Goal: Transaction & Acquisition: Purchase product/service

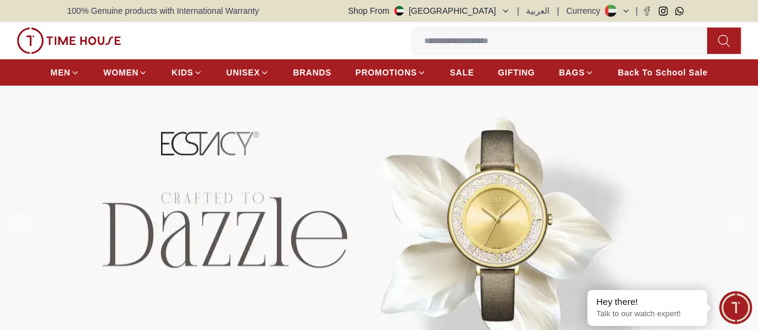
click at [624, 11] on icon at bounding box center [626, 11] width 9 height 9
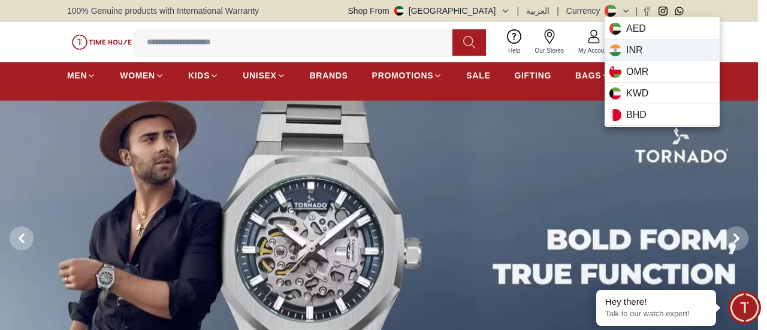
click at [641, 55] on span "INR" at bounding box center [634, 50] width 17 height 14
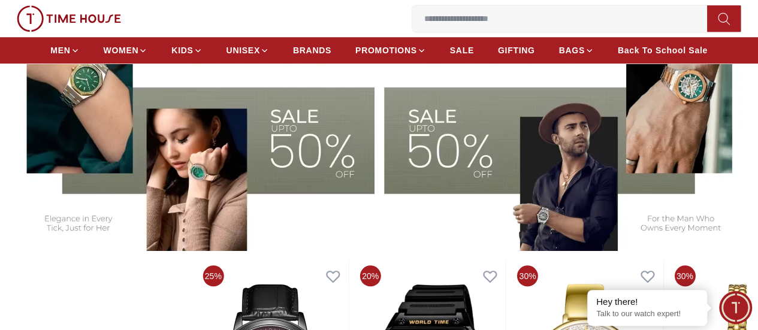
scroll to position [272, 0]
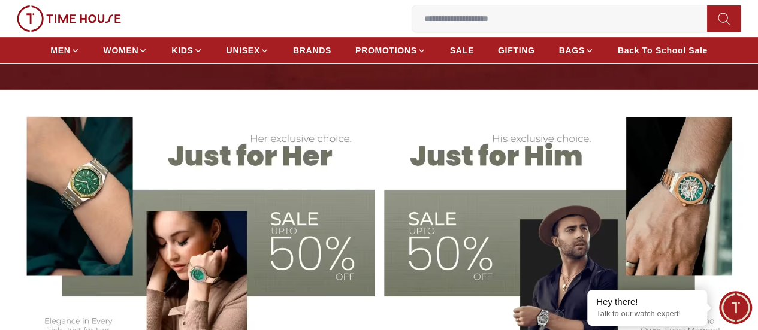
click at [324, 242] on img at bounding box center [193, 228] width 363 height 252
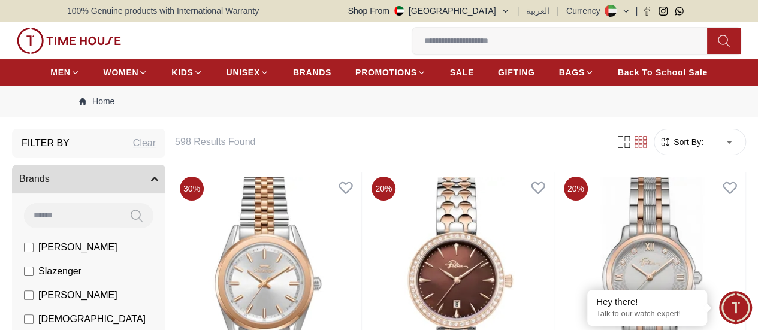
click at [625, 11] on icon at bounding box center [626, 11] width 5 height 2
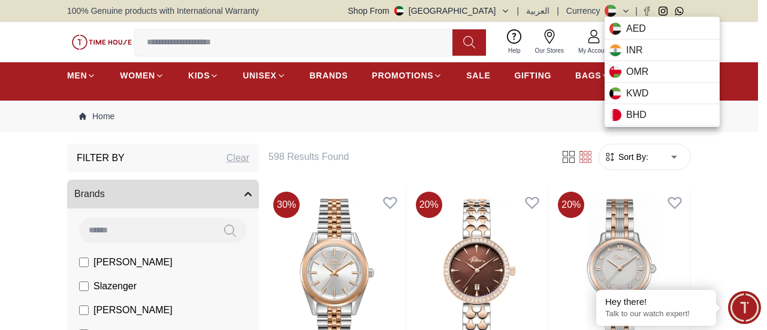
click at [510, 8] on div at bounding box center [383, 165] width 767 height 330
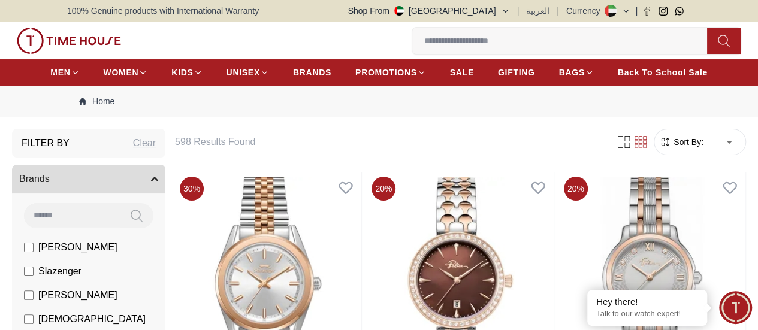
click at [508, 11] on icon "button" at bounding box center [505, 11] width 5 height 2
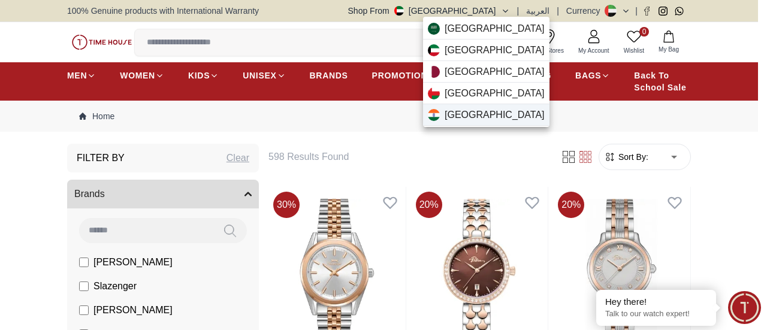
click at [465, 110] on span "[GEOGRAPHIC_DATA]" at bounding box center [495, 115] width 100 height 14
